Goal: Task Accomplishment & Management: Manage account settings

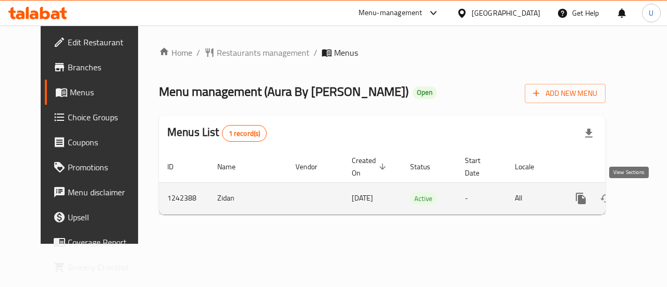
click at [651, 201] on icon "enhanced table" at bounding box center [655, 198] width 9 height 9
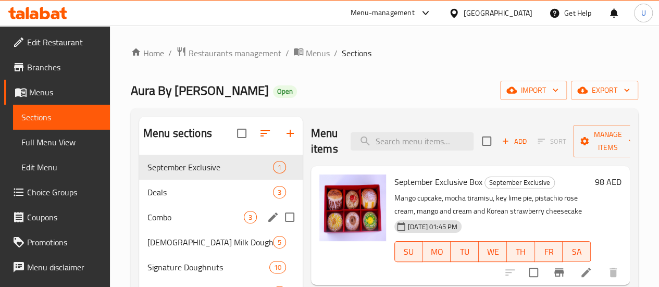
scroll to position [54, 0]
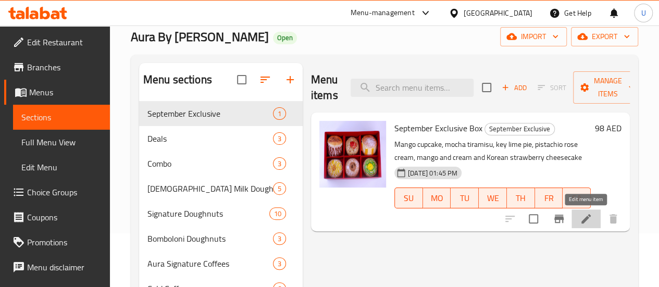
click at [587, 222] on icon at bounding box center [586, 219] width 13 height 13
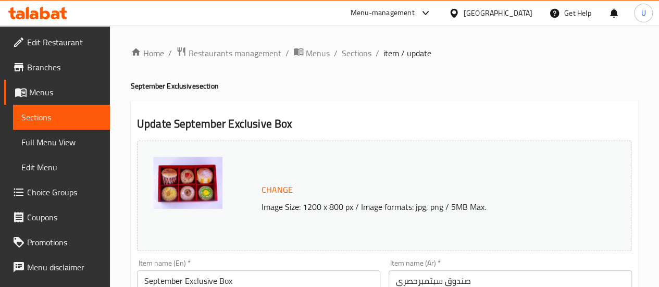
scroll to position [179, 0]
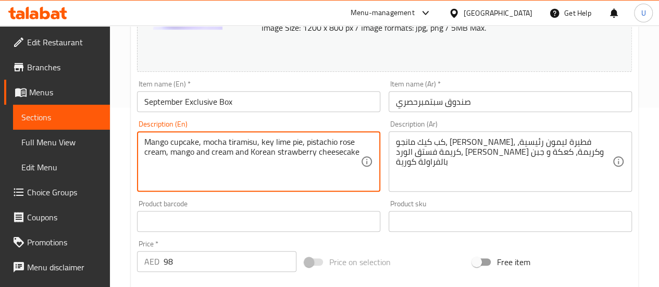
click at [224, 149] on textarea "Mango cupcake, mocha tiramisu, key lime pie, pistachio rose cream, mango and cr…" at bounding box center [252, 162] width 216 height 50
paste textarea "Strawberry Cheesecake Korean, Mangoes & Cream Korean, Key Lime Pie, Tiramisu Mo…"
type textarea "Strawberry Cheesecake Korean, Mangoes & Cream Korean, Key Lime Pie, Tiramisu Mo…"
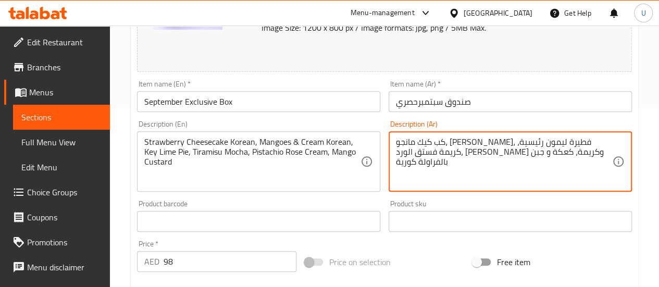
click at [436, 156] on textarea "كب كيك مانجو، [PERSON_NAME]، فطيرة ليمون رئيسية، كريمة فستق الورد، [PERSON_NAME…" at bounding box center [504, 162] width 216 height 50
paste textarea "علبة مكونة من ٦ دونات كورية بنكهات: تشيزكيك الفراولة، مانجو مع كريمة، فطيرة الل…"
type textarea "علبة مكونة من ٦ دونات كورية بنكهات: تشيزكيك الفراولة، مانجو مع كريمة، فطيرة الل…"
click at [386, 200] on div "Product sku Product sku" at bounding box center [511, 216] width 252 height 40
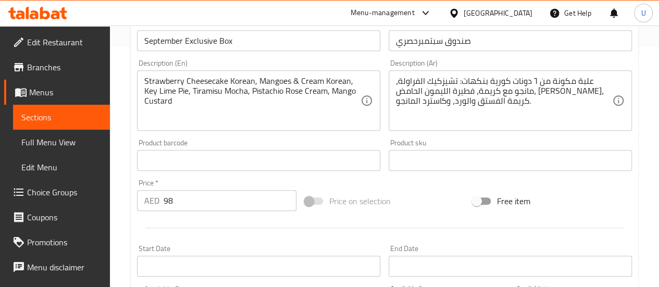
scroll to position [314, 0]
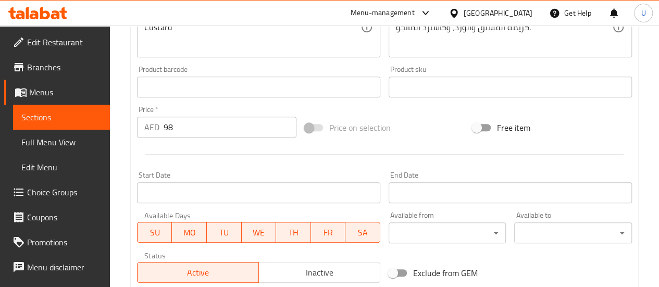
click at [386, 100] on div "Product sku Product sku" at bounding box center [511, 82] width 252 height 40
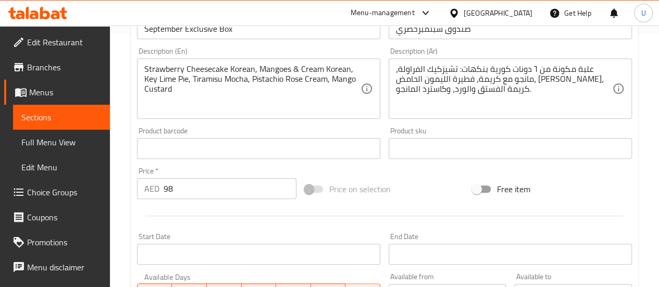
scroll to position [256, 0]
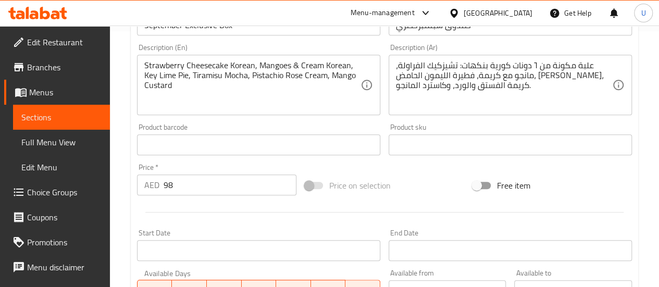
click at [238, 188] on input "98" at bounding box center [230, 185] width 133 height 21
type input "9"
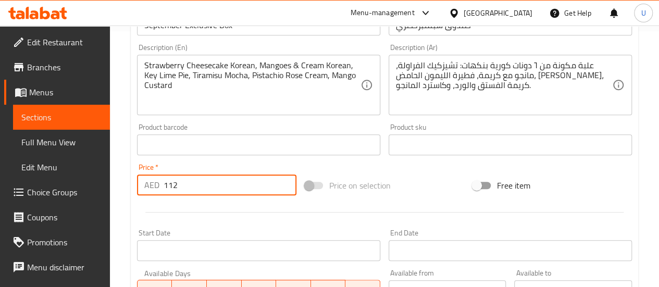
type input "112"
click at [405, 170] on div "Change Image Size: 1200 x 800 px / Image formats: jpg, png / 5MB Max. Item name…" at bounding box center [384, 113] width 503 height 464
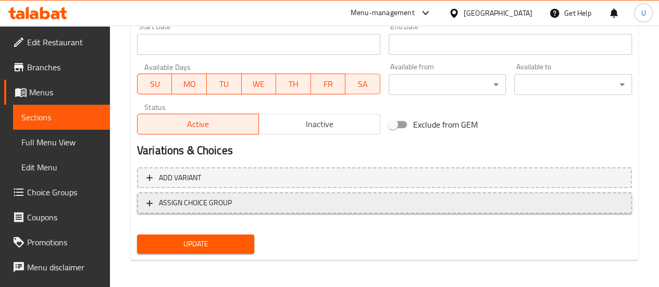
scroll to position [463, 0]
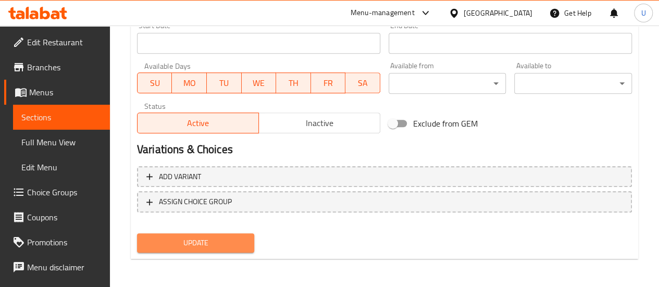
click at [192, 239] on span "Update" at bounding box center [195, 243] width 101 height 13
